Goal: Task Accomplishment & Management: Manage account settings

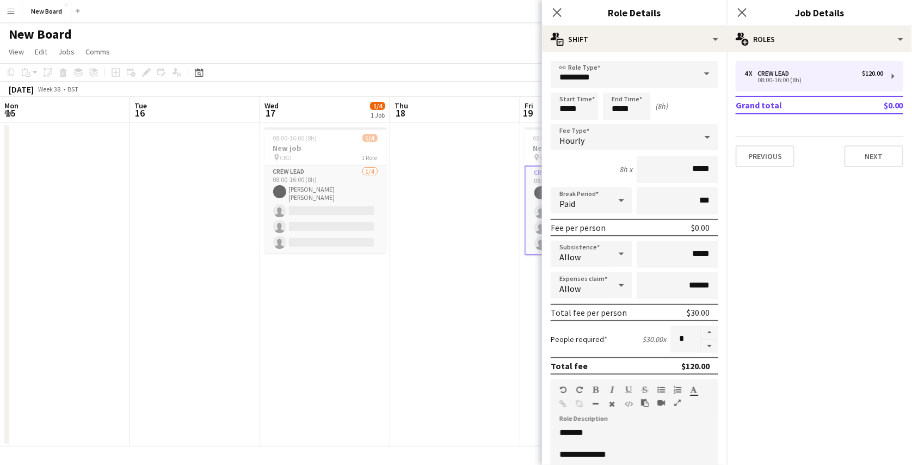
scroll to position [70, 0]
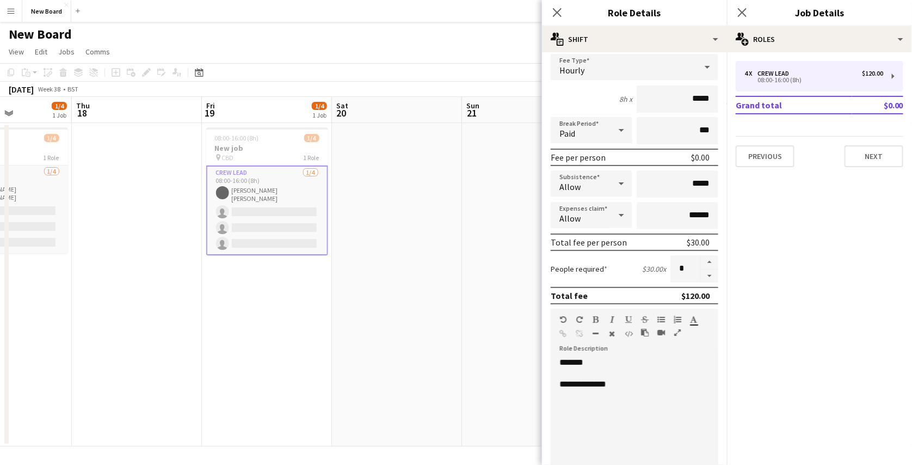
click at [13, 12] on app-icon "Menu" at bounding box center [11, 11] width 9 height 9
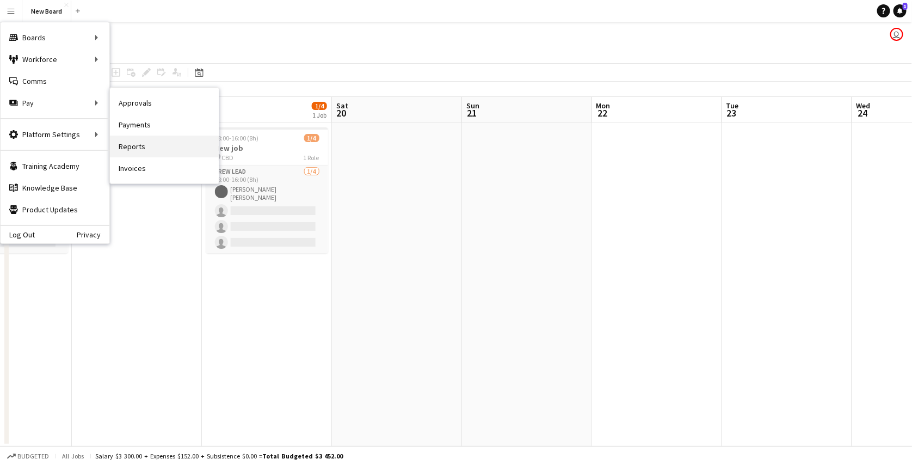
click at [138, 146] on link "Reports" at bounding box center [164, 146] width 109 height 22
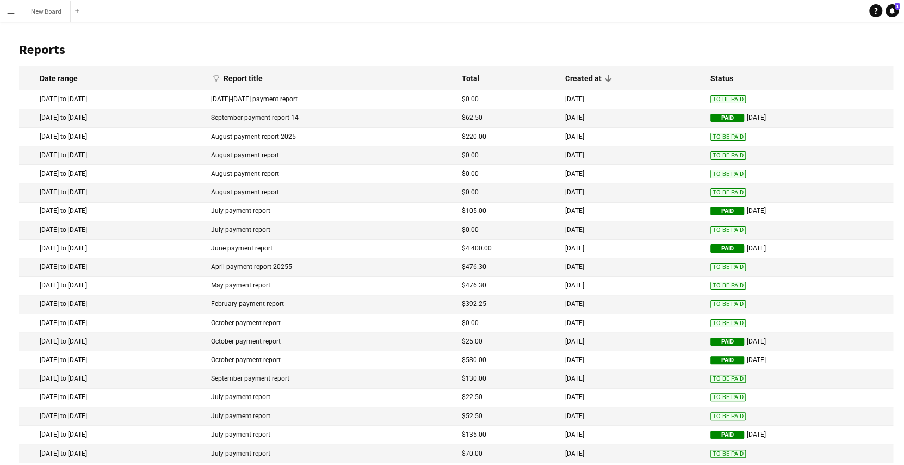
click at [121, 105] on mat-cell "3 Sep 2025 to 4 Sep 2025" at bounding box center [112, 99] width 187 height 18
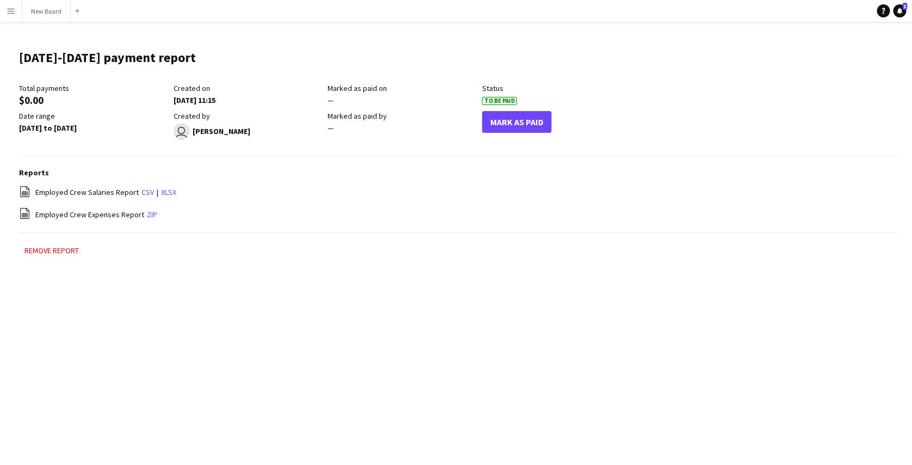
click at [11, 7] on app-icon "Menu" at bounding box center [11, 11] width 9 height 9
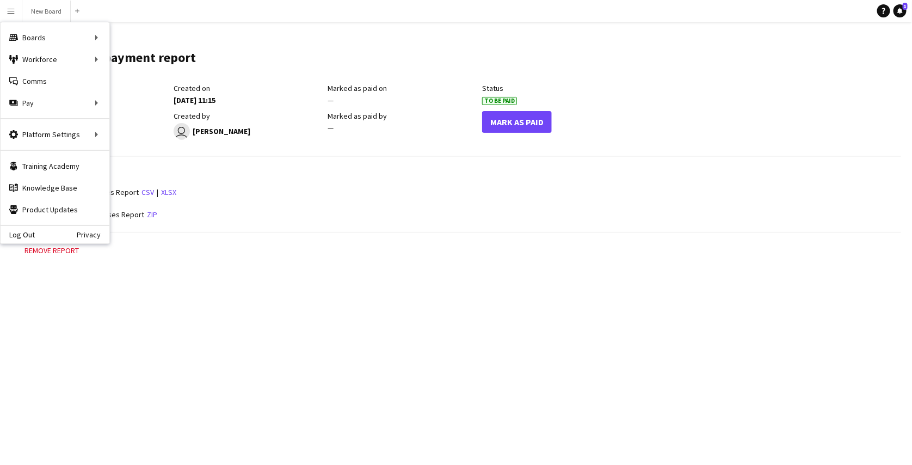
click at [19, 227] on div "Log Out Privacy" at bounding box center [55, 234] width 109 height 18
click at [19, 233] on link "Log Out" at bounding box center [18, 234] width 34 height 9
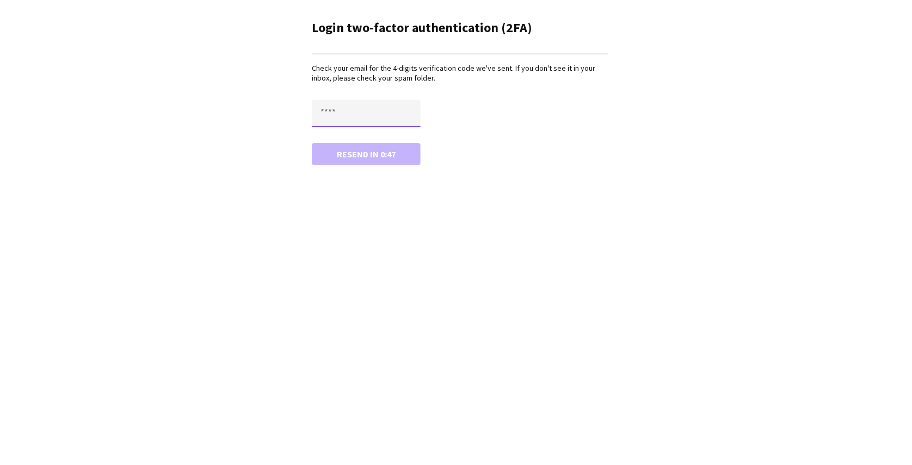
click at [398, 115] on input "text" at bounding box center [366, 113] width 109 height 27
paste input "****"
type input "****"
click at [312, 143] on button "Confirm" at bounding box center [366, 154] width 109 height 22
